Goal: Task Accomplishment & Management: Complete application form

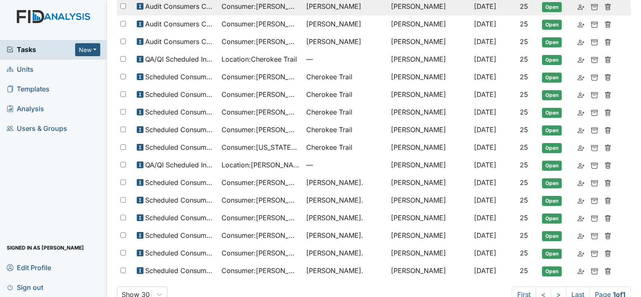
scroll to position [120, 0]
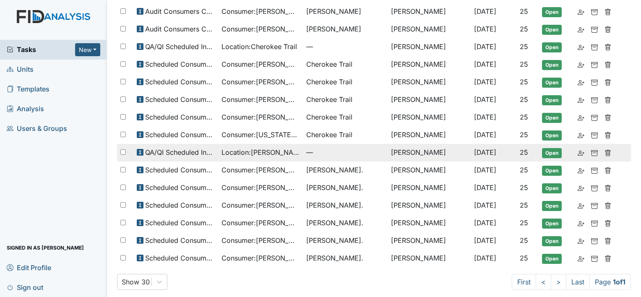
click at [299, 144] on td "Location : William St." at bounding box center [260, 153] width 85 height 18
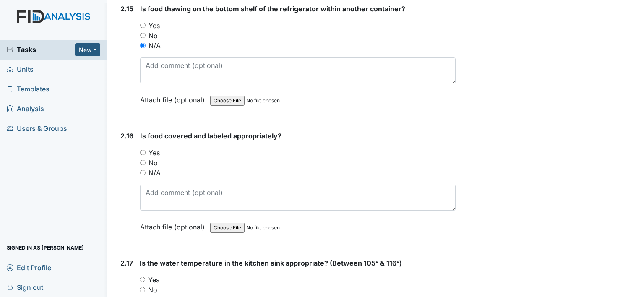
scroll to position [2978, 0]
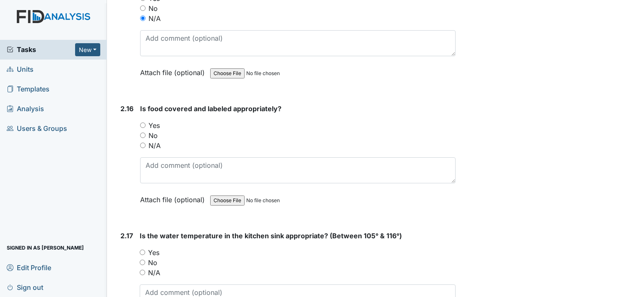
click at [142, 122] on input "Yes" at bounding box center [142, 124] width 5 height 5
radio input "true"
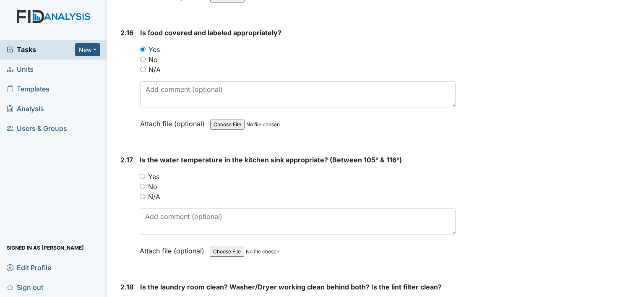
scroll to position [3062, 0]
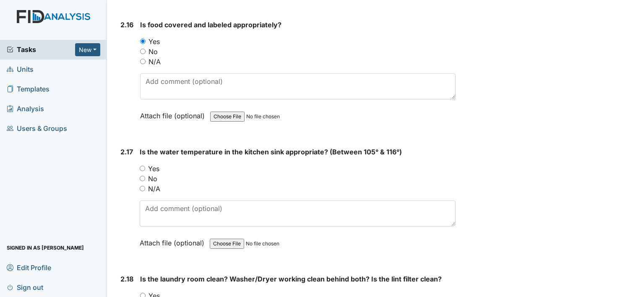
click at [143, 166] on input "Yes" at bounding box center [142, 168] width 5 height 5
radio input "true"
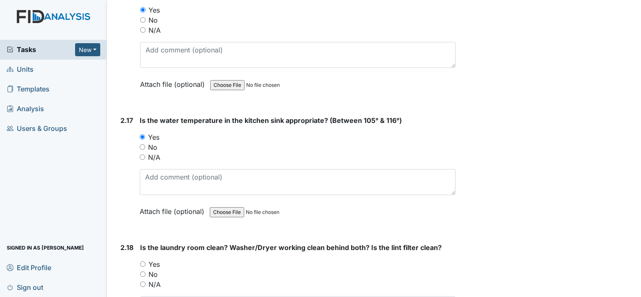
scroll to position [3188, 0]
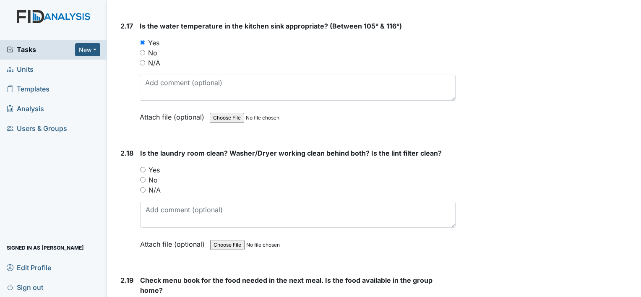
click at [142, 167] on input "Yes" at bounding box center [142, 169] width 5 height 5
radio input "true"
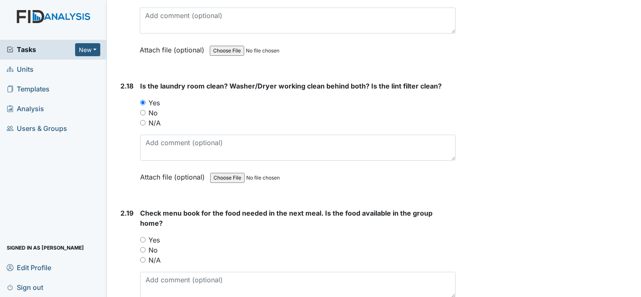
scroll to position [3313, 0]
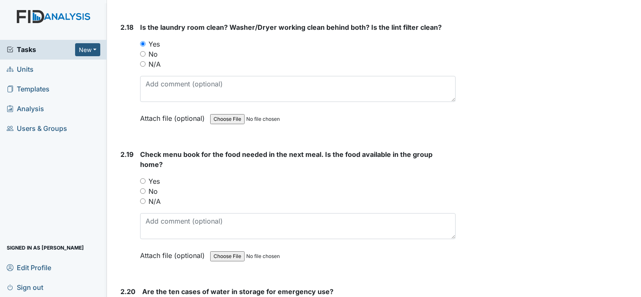
click at [144, 176] on div "Yes" at bounding box center [297, 181] width 315 height 10
click at [144, 178] on input "Yes" at bounding box center [142, 180] width 5 height 5
radio input "true"
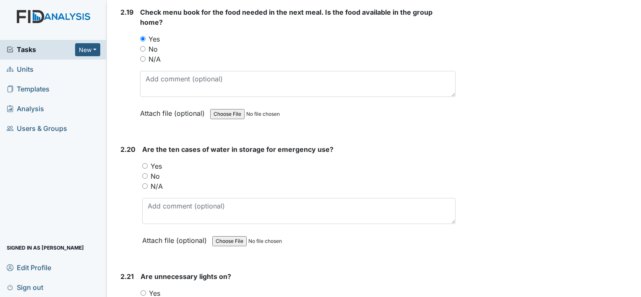
scroll to position [3481, 0]
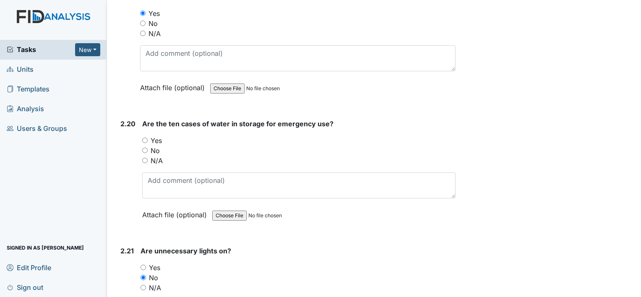
click at [144, 138] on input "Yes" at bounding box center [144, 140] width 5 height 5
radio input "true"
click at [143, 148] on input "No" at bounding box center [144, 150] width 5 height 5
radio input "true"
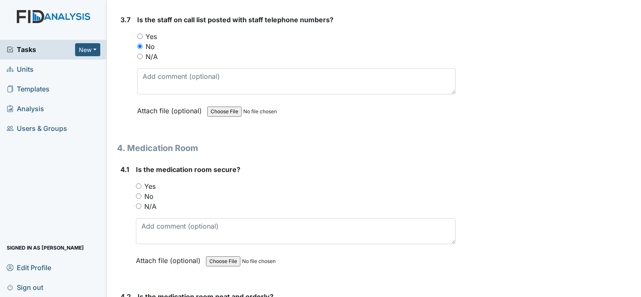
scroll to position [5201, 0]
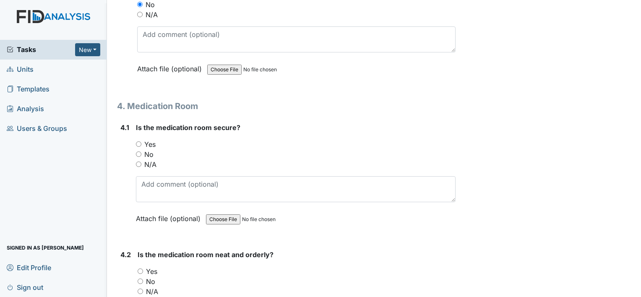
click at [141, 139] on div "Yes" at bounding box center [296, 144] width 320 height 10
click at [138, 141] on input "Yes" at bounding box center [138, 143] width 5 height 5
radio input "true"
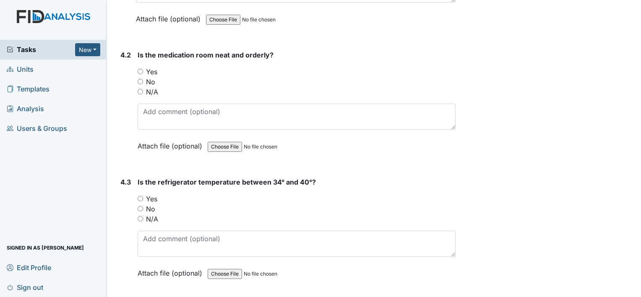
scroll to position [5411, 0]
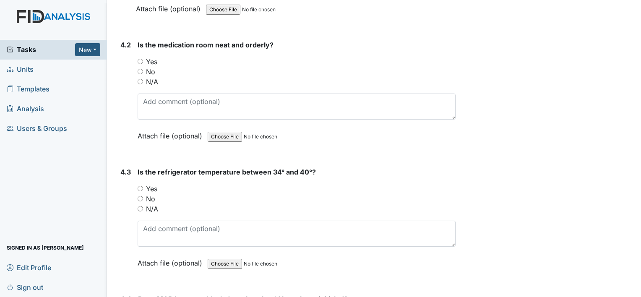
click at [138, 59] on input "Yes" at bounding box center [140, 61] width 5 height 5
radio input "true"
click at [139, 186] on input "Yes" at bounding box center [140, 188] width 5 height 5
radio input "true"
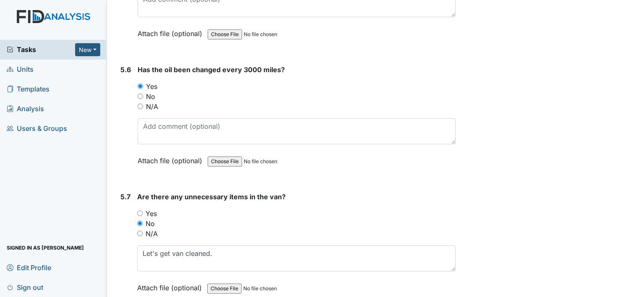
scroll to position [6574, 0]
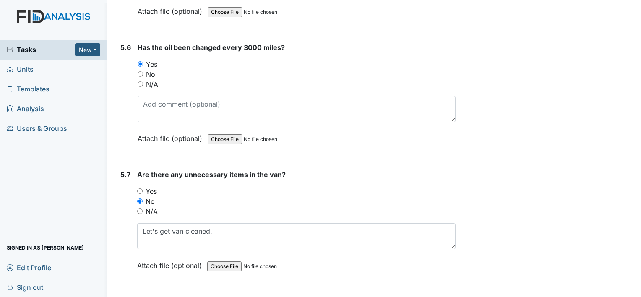
click at [138, 188] on input "Yes" at bounding box center [139, 190] width 5 height 5
radio input "true"
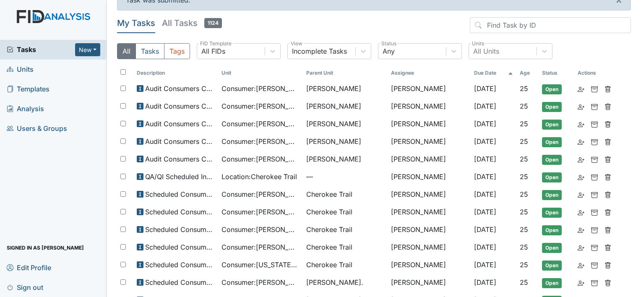
scroll to position [4, 0]
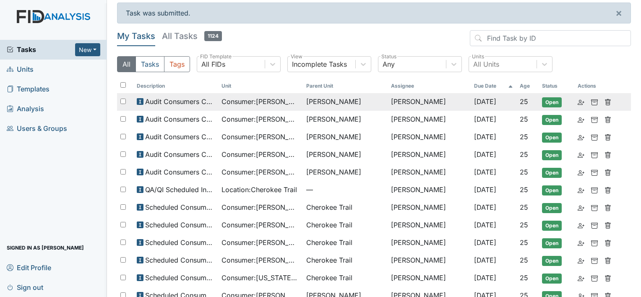
click at [252, 98] on span "Consumer : Bryant, Larry" at bounding box center [260, 101] width 78 height 10
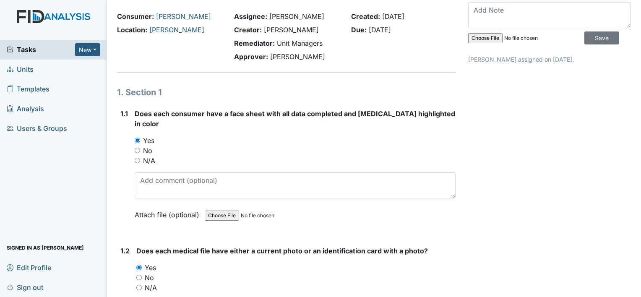
scroll to position [42, 0]
